Goal: Transaction & Acquisition: Purchase product/service

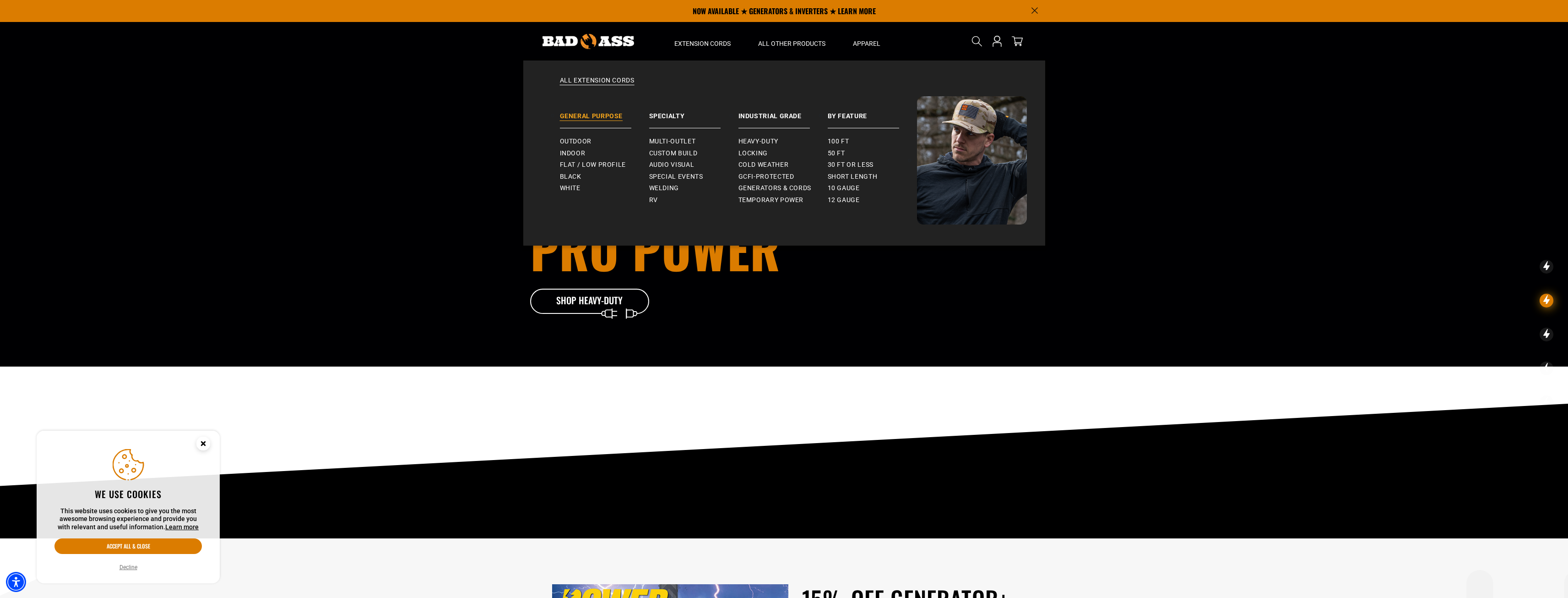
click at [571, 115] on link "General Purpose" at bounding box center [605, 112] width 89 height 32
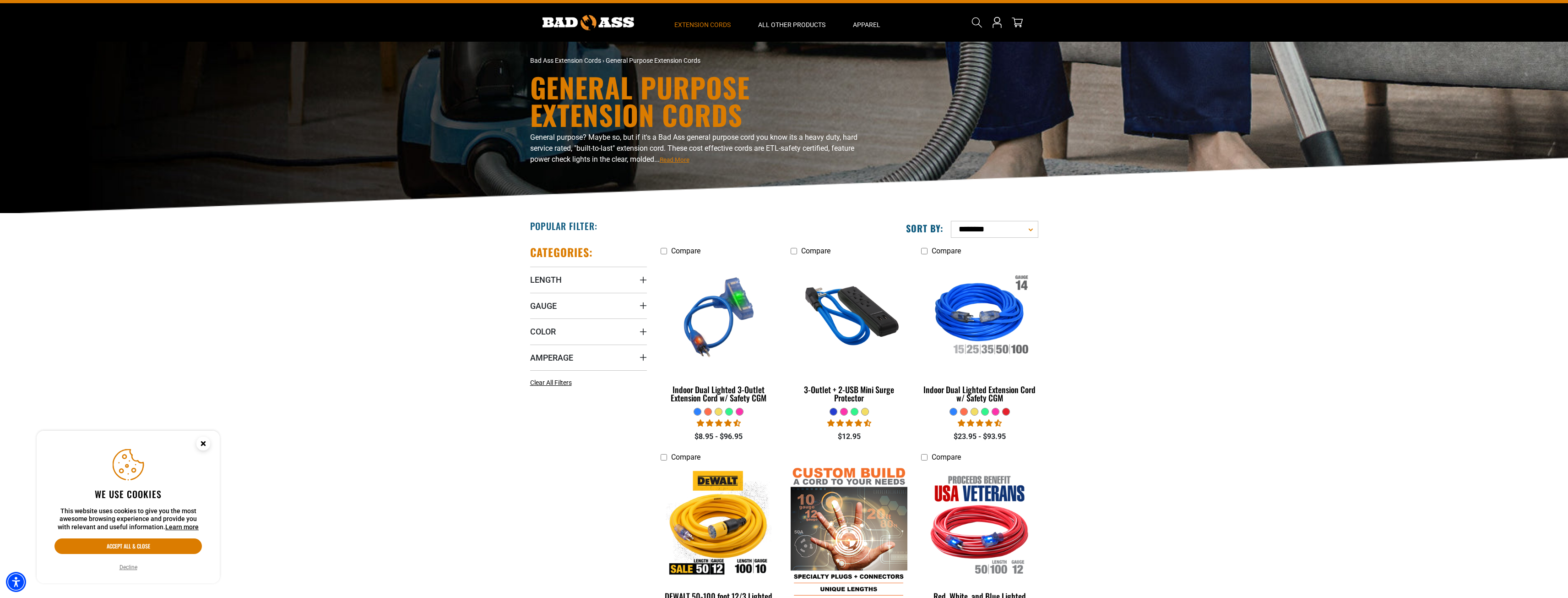
scroll to position [183, 0]
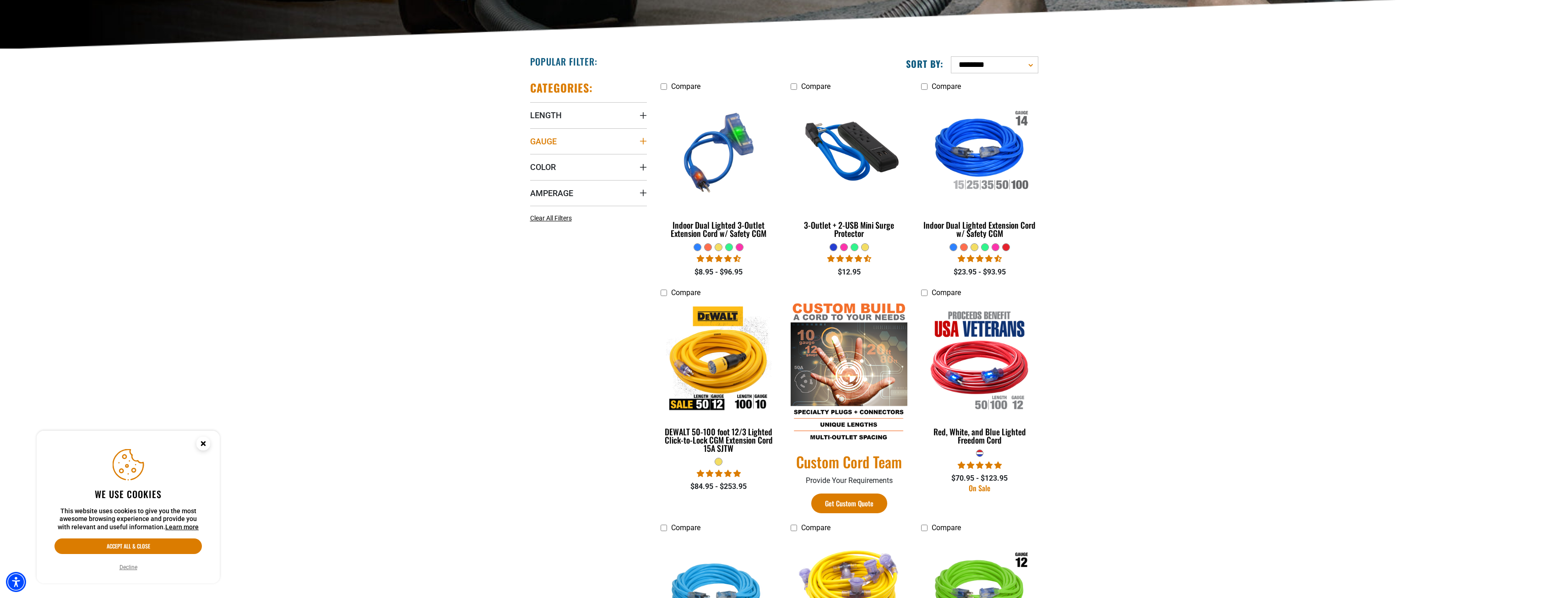
click at [640, 143] on icon "Gauge" at bounding box center [643, 141] width 7 height 7
click at [593, 173] on icon at bounding box center [592, 175] width 7 height 12
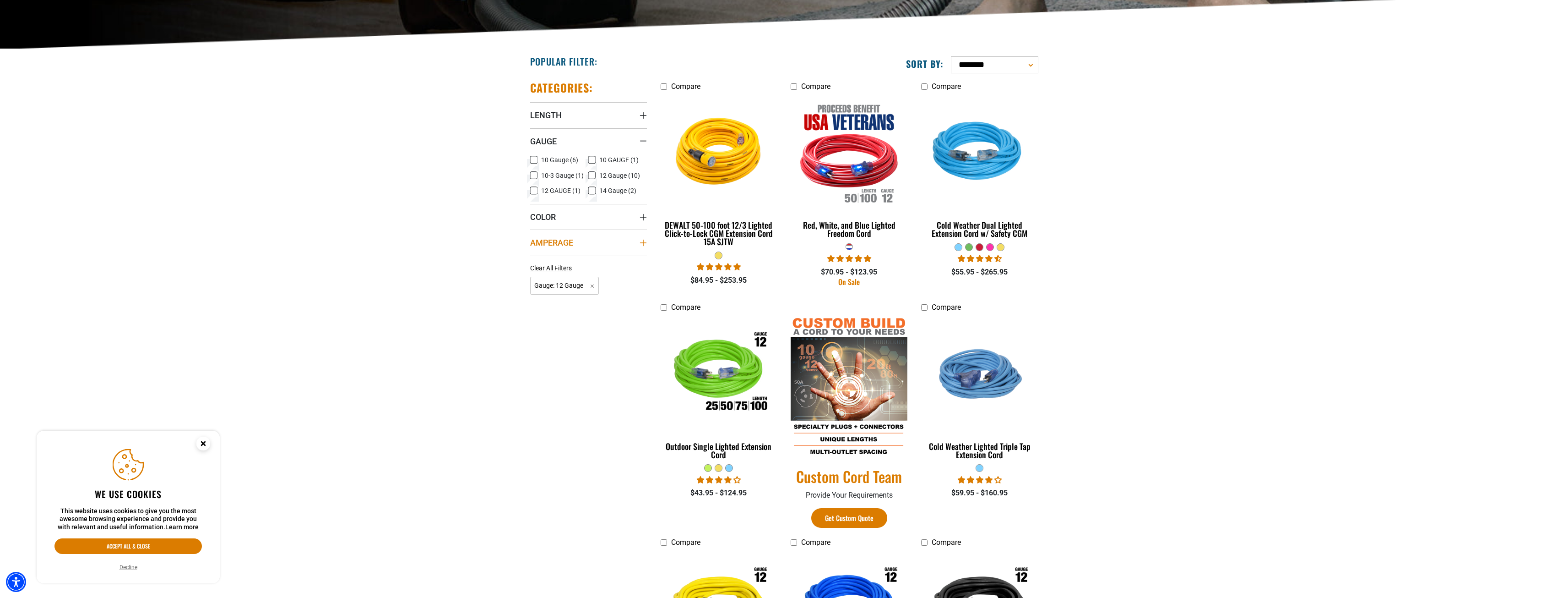
click at [587, 241] on summary "Amperage" at bounding box center [588, 242] width 116 height 26
click at [591, 173] on rect at bounding box center [592, 175] width 7 height 7
